Goal: Information Seeking & Learning: Learn about a topic

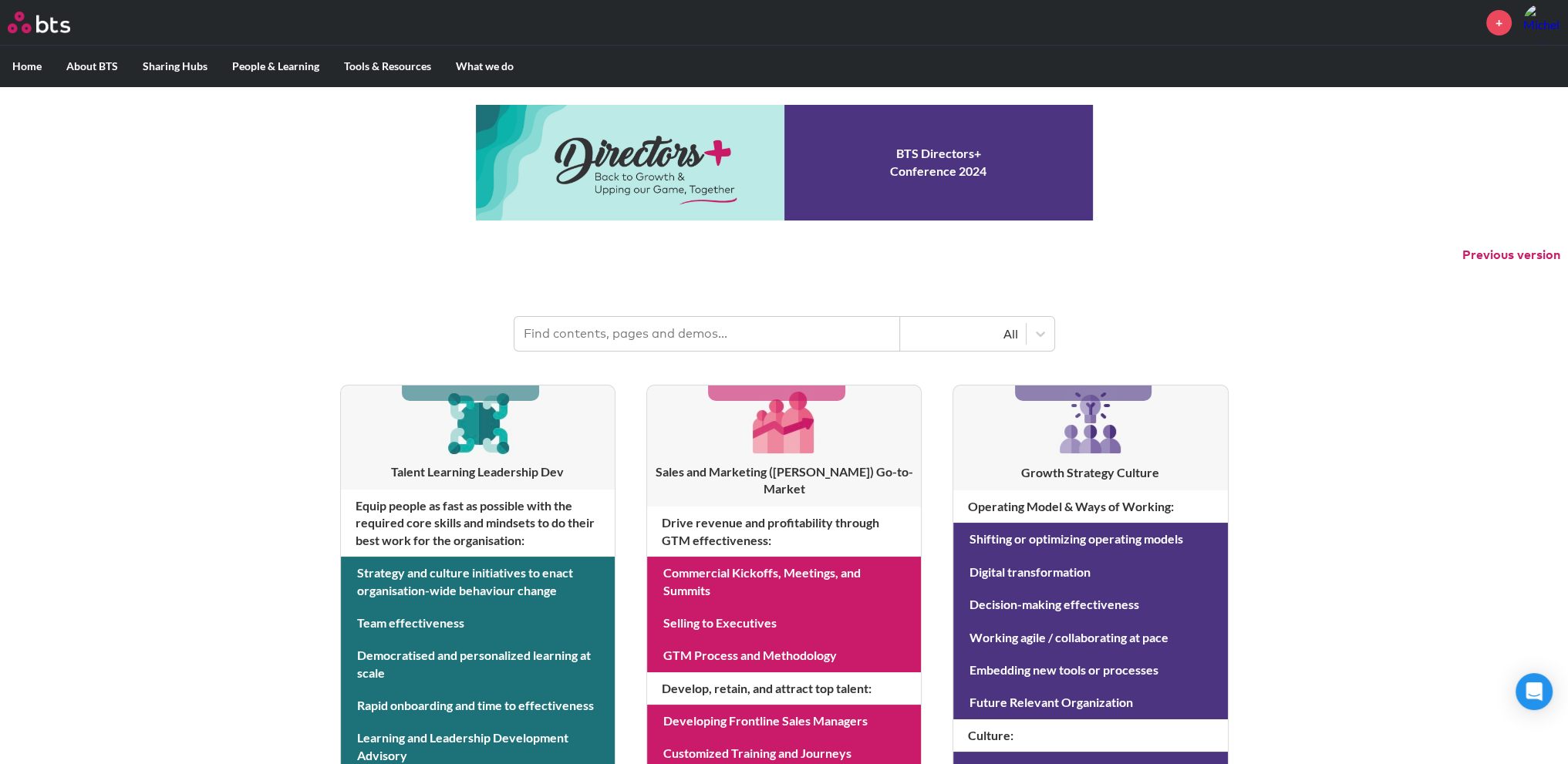
click at [621, 329] on input "text" at bounding box center [707, 334] width 386 height 34
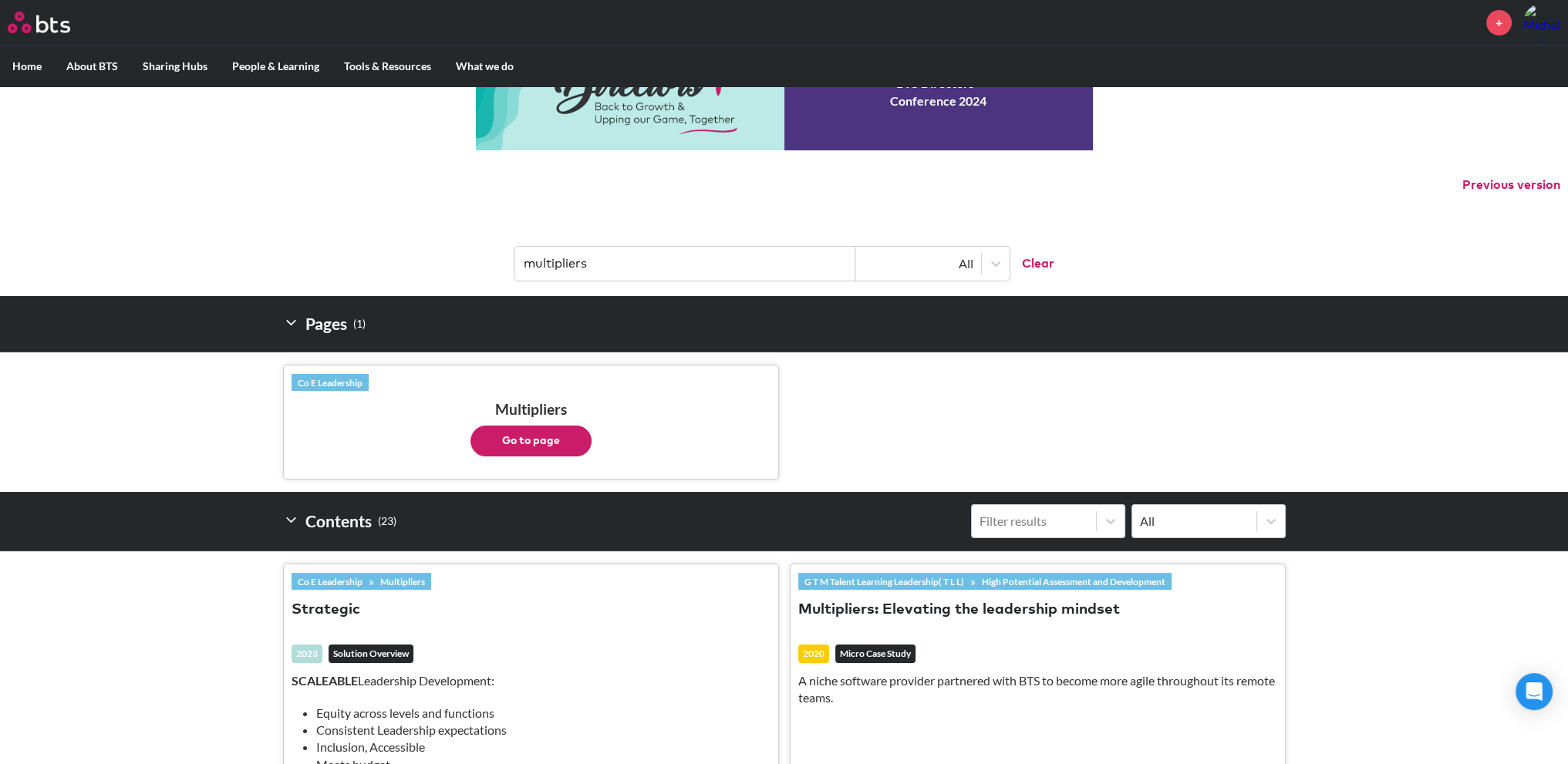
scroll to position [308, 0]
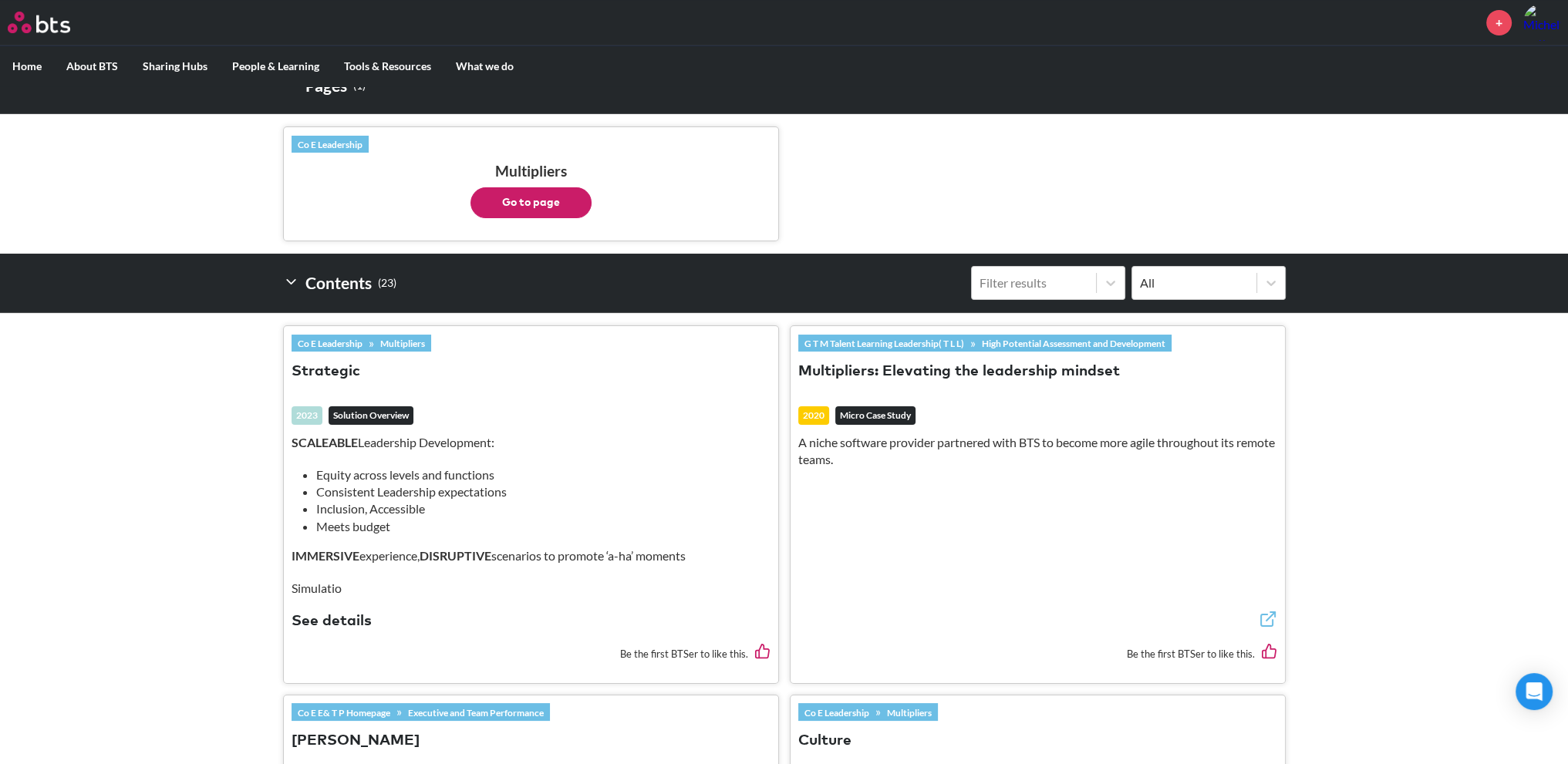
type input "multipliers"
click at [967, 373] on button "Multipliers: Elevating the leadership mindset" at bounding box center [959, 372] width 322 height 20
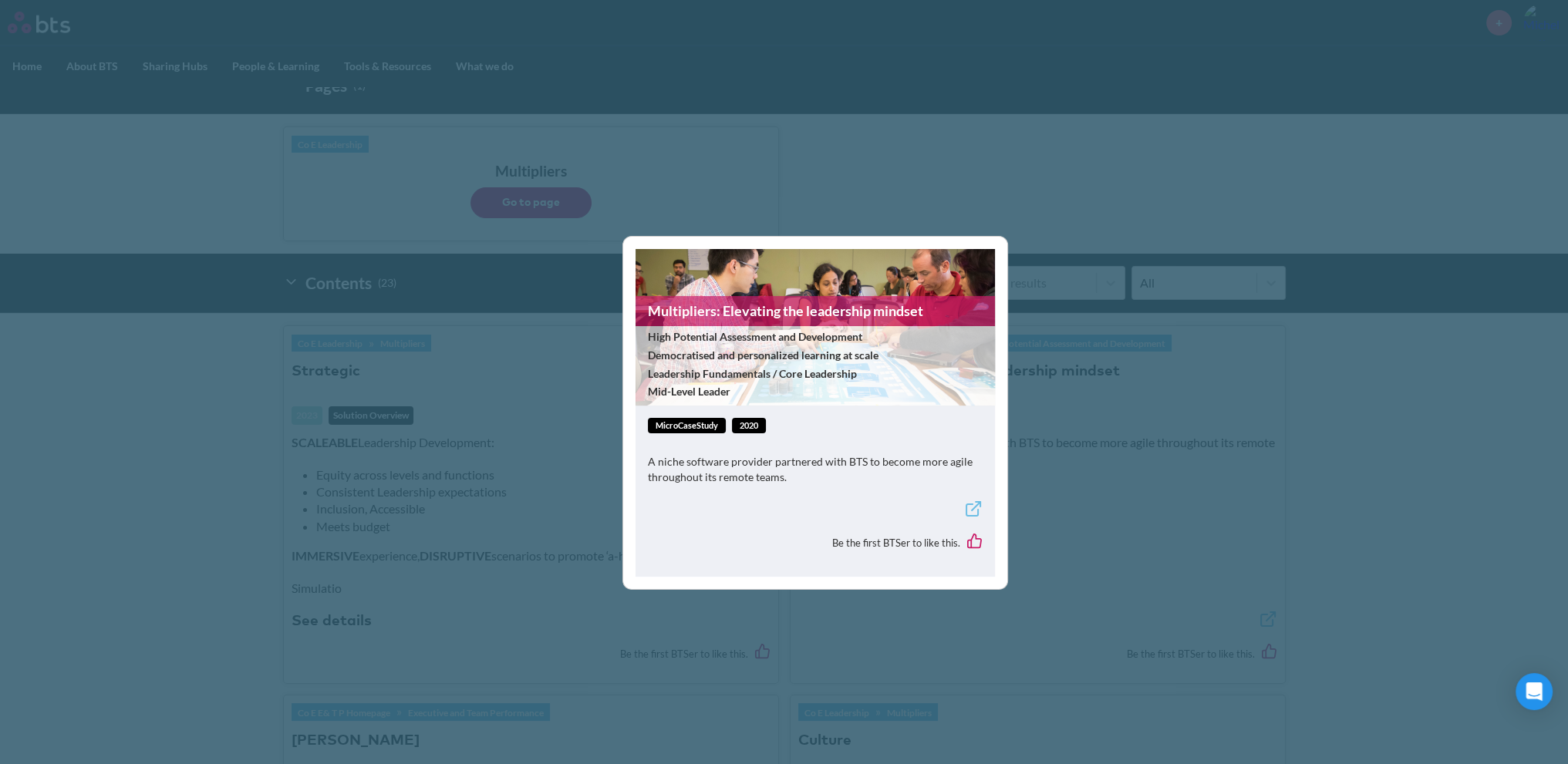
click at [791, 316] on link "Multipliers: Elevating the leadership mindset" at bounding box center [815, 311] width 359 height 30
click at [193, 489] on div "Multipliers: Elevating the leadership mindset High Potential Assessment and Dev…" at bounding box center [784, 382] width 1568 height 764
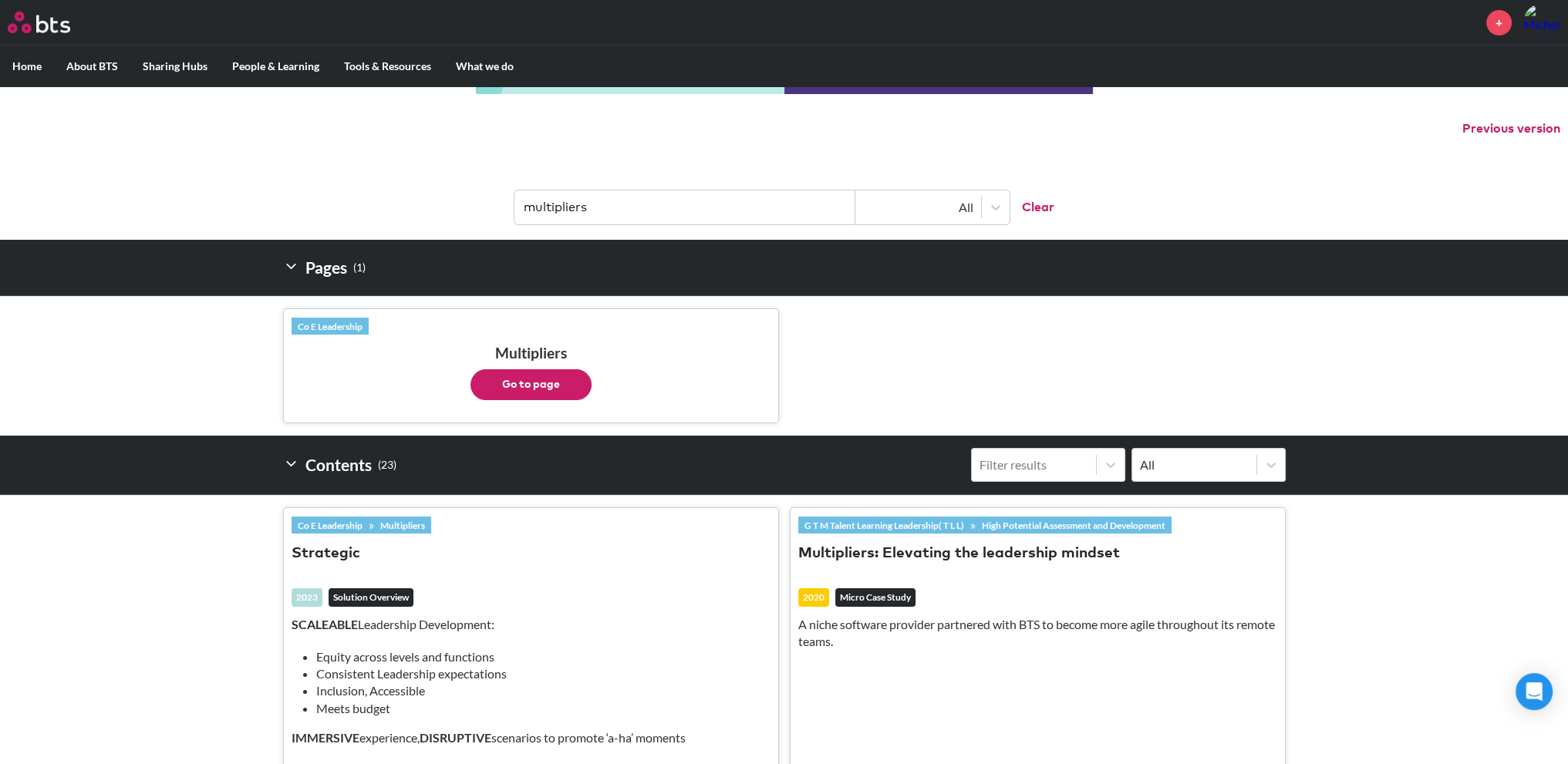
scroll to position [0, 0]
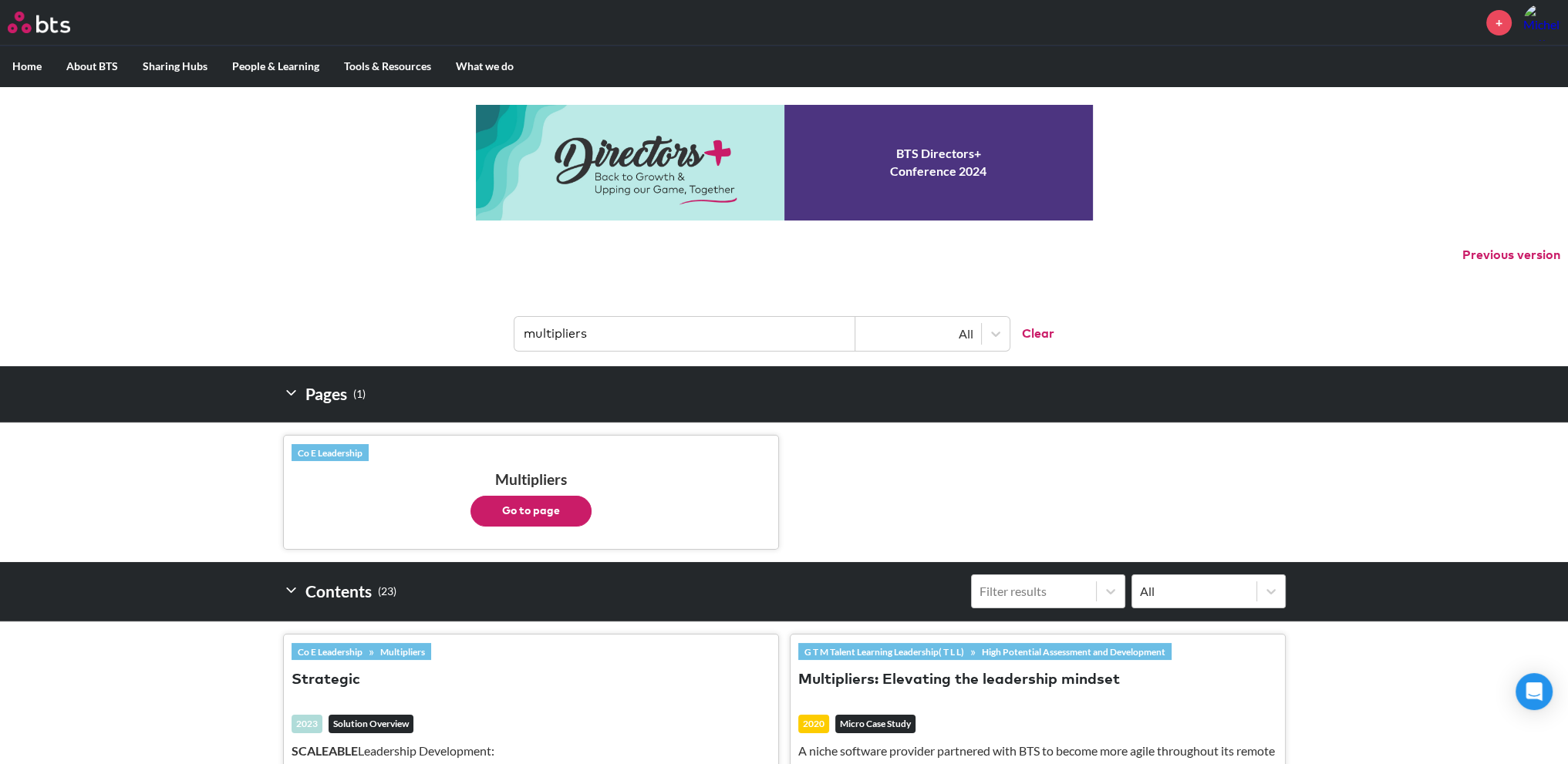
click at [541, 508] on button "Go to page" at bounding box center [531, 511] width 121 height 31
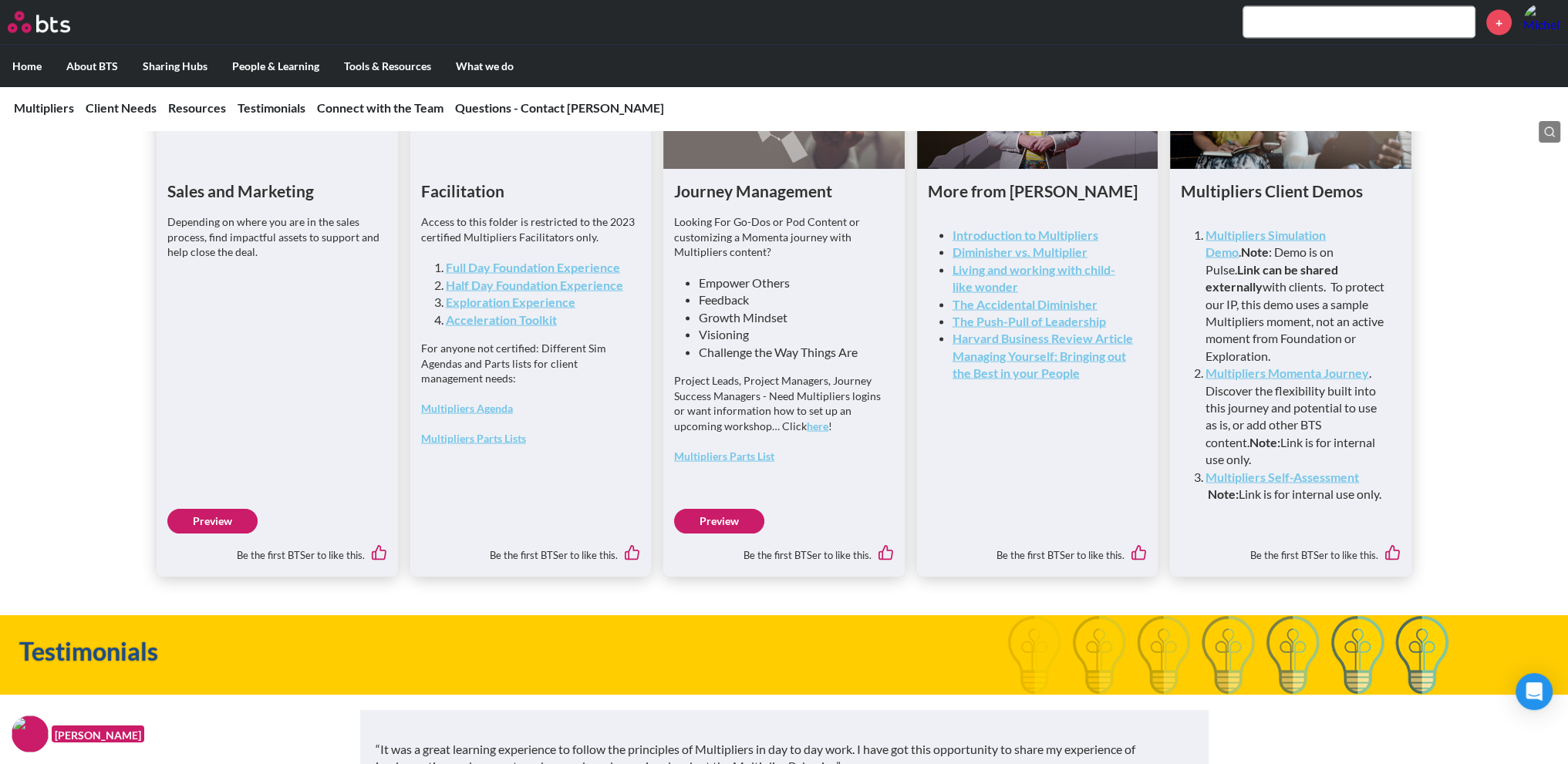
scroll to position [4008, 0]
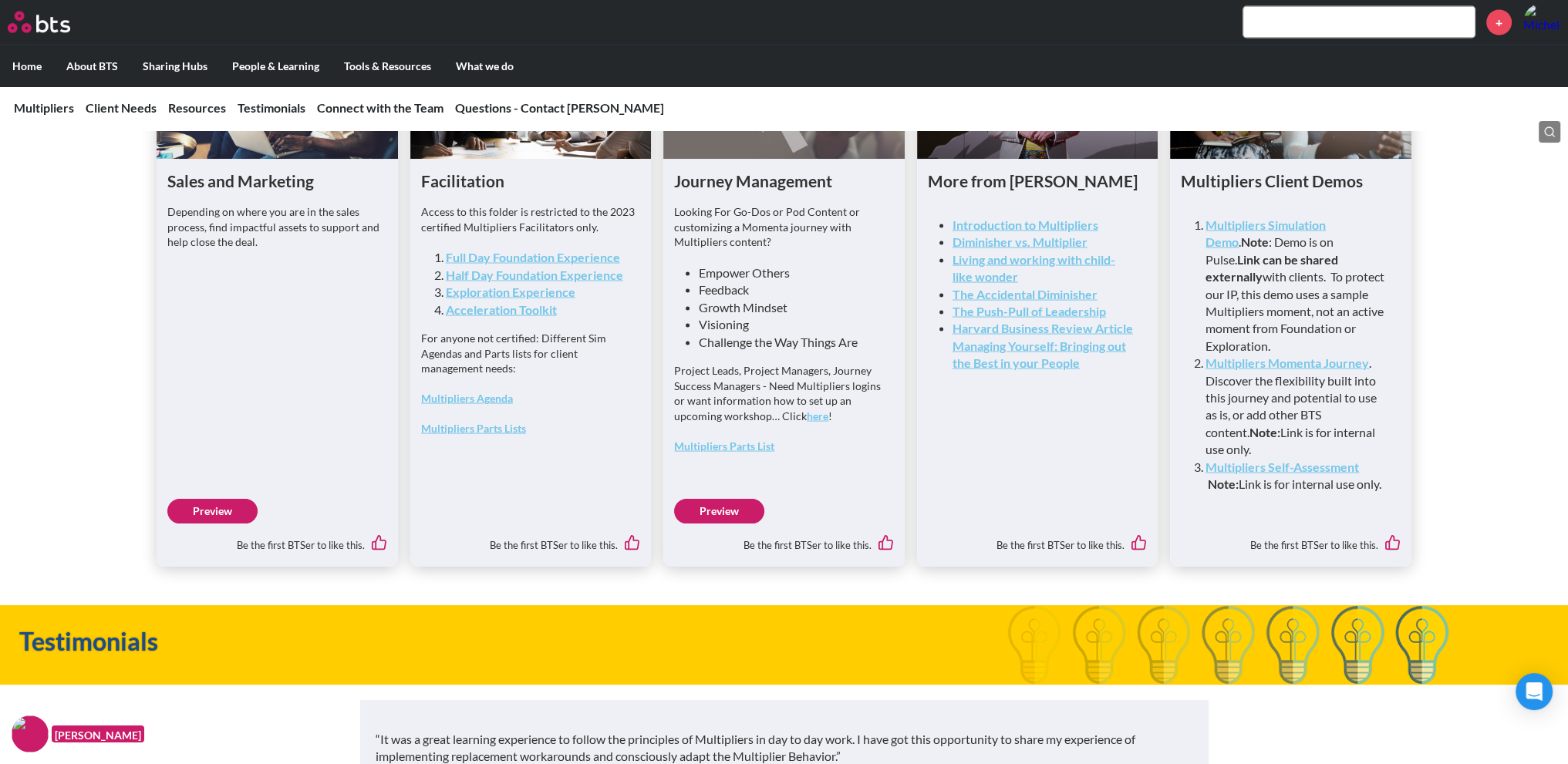
click at [66, 479] on div "Sales and Marketing Depending on where you are in the sales process, find impac…" at bounding box center [784, 265] width 1568 height 602
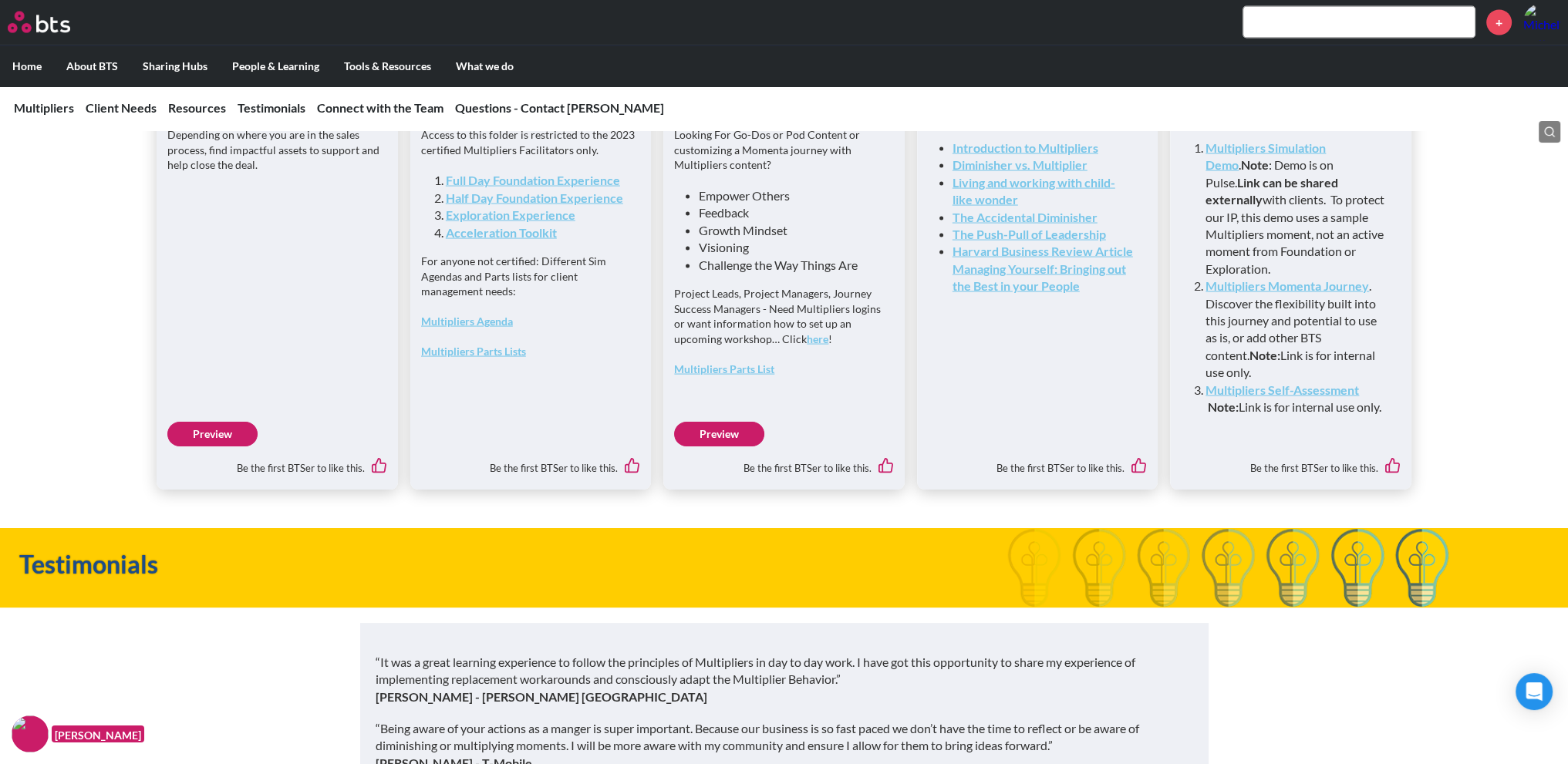
click at [119, 335] on div "Sales and Marketing Depending on where you are in the sales process, find impac…" at bounding box center [784, 189] width 1568 height 602
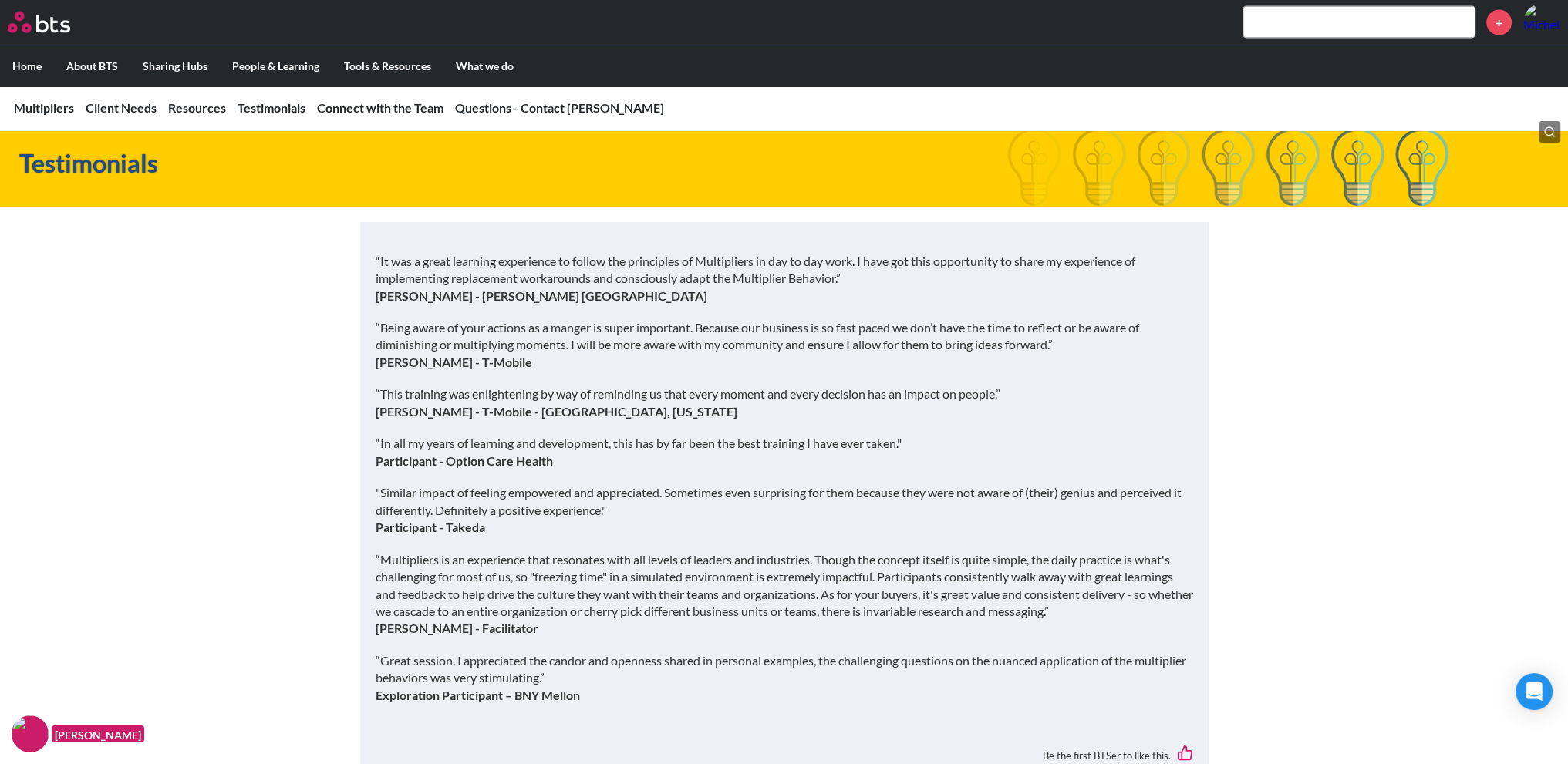
scroll to position [4470, 0]
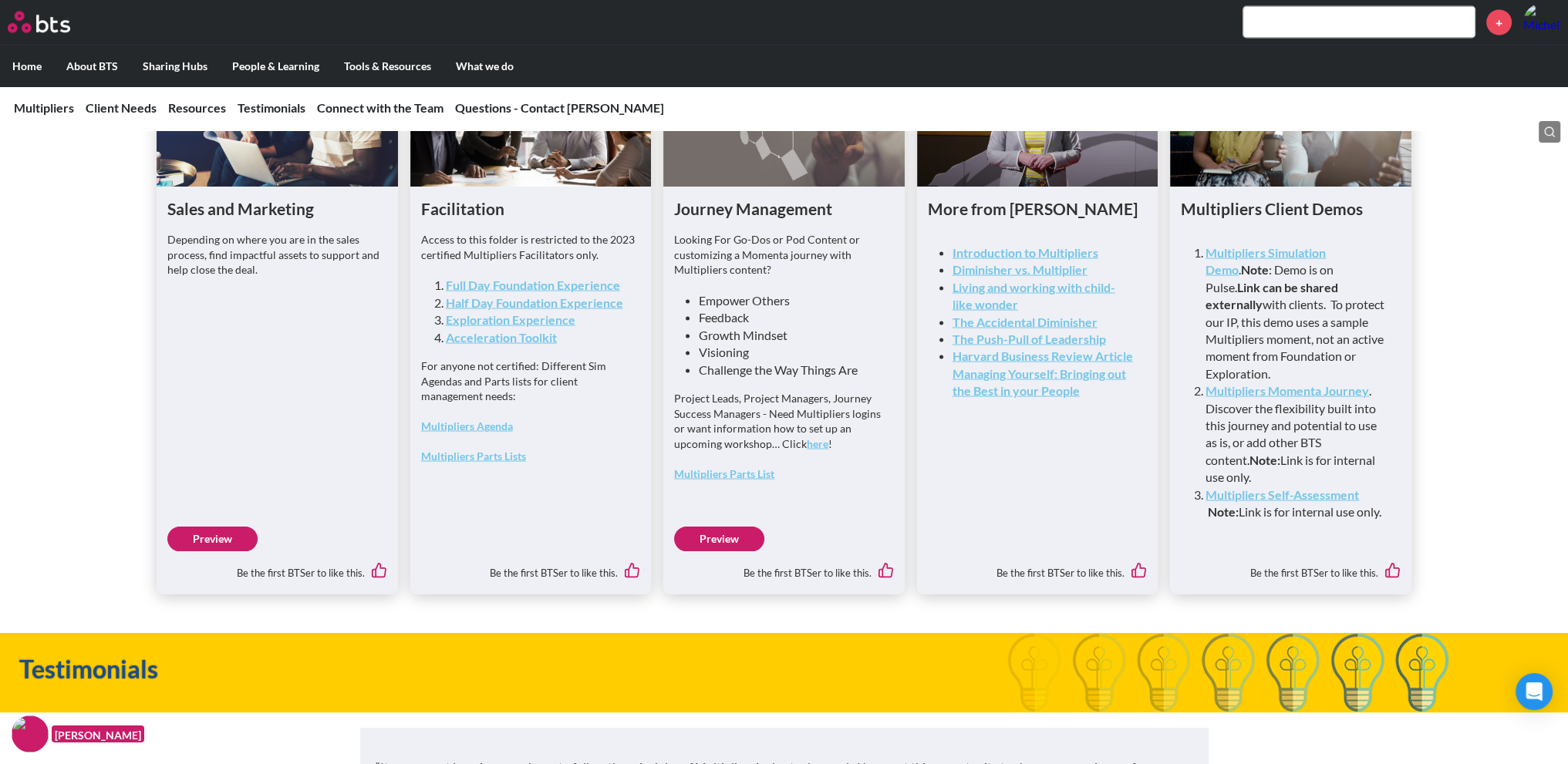
scroll to position [3777, 0]
